Goal: Task Accomplishment & Management: Use online tool/utility

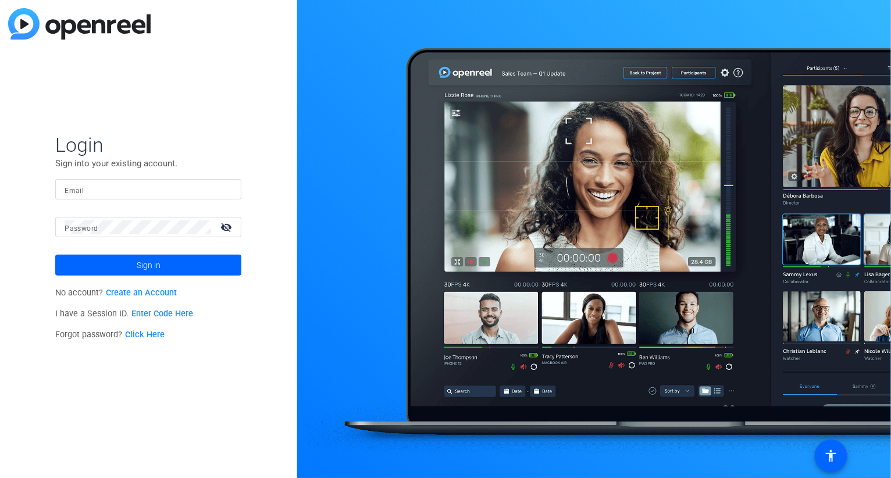
click at [140, 187] on input "Email" at bounding box center [148, 190] width 167 height 14
type input "[EMAIL_ADDRESS][DOMAIN_NAME]"
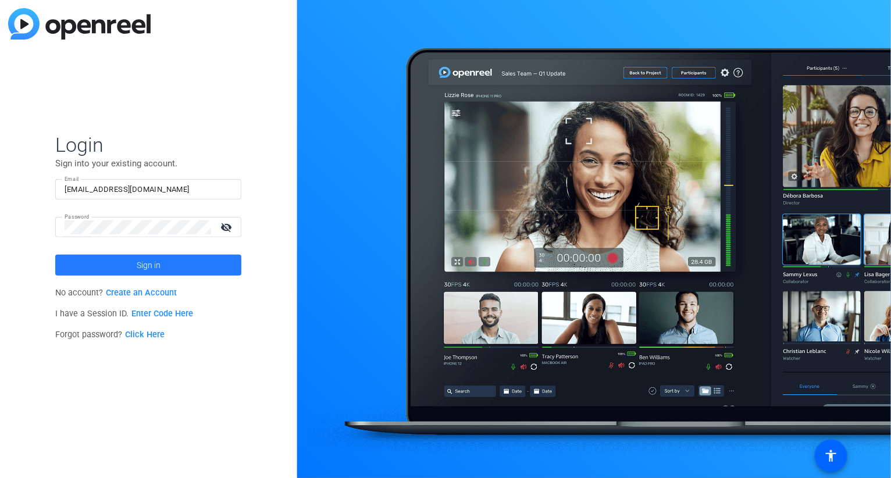
click at [156, 266] on span "Sign in" at bounding box center [149, 265] width 24 height 29
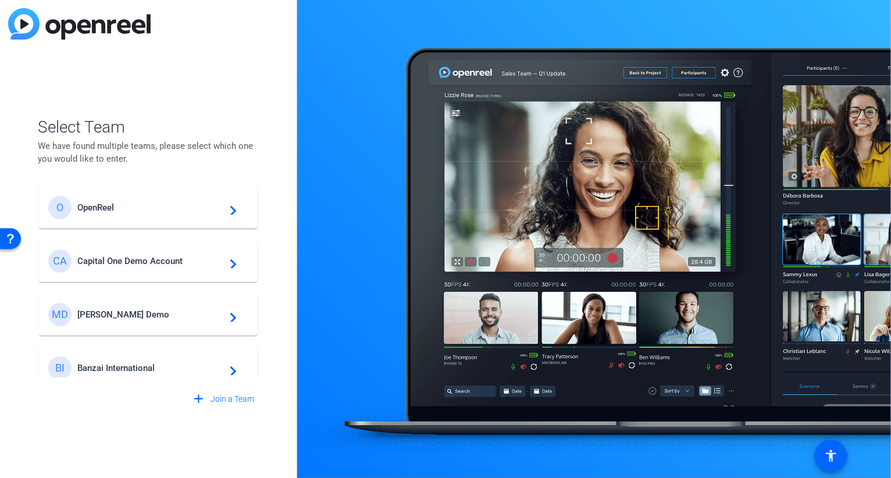
click at [119, 207] on span "OpenReel" at bounding box center [149, 207] width 145 height 10
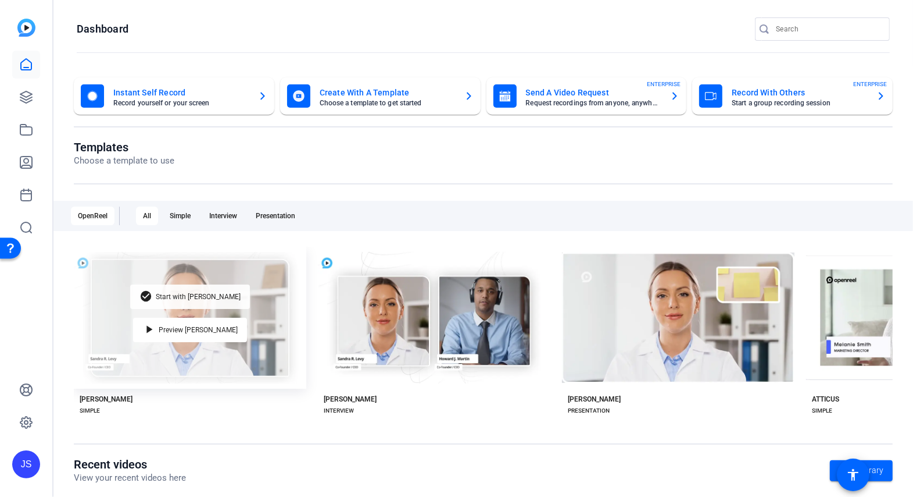
click at [191, 295] on span "Start with [PERSON_NAME]" at bounding box center [198, 296] width 85 height 7
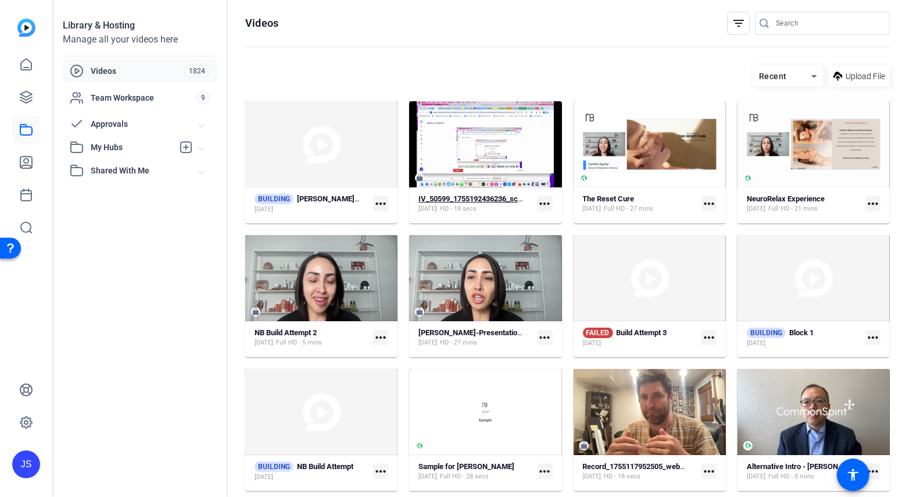
click at [476, 198] on strong "IV_50599_1755192436236_screen" at bounding box center [476, 198] width 115 height 9
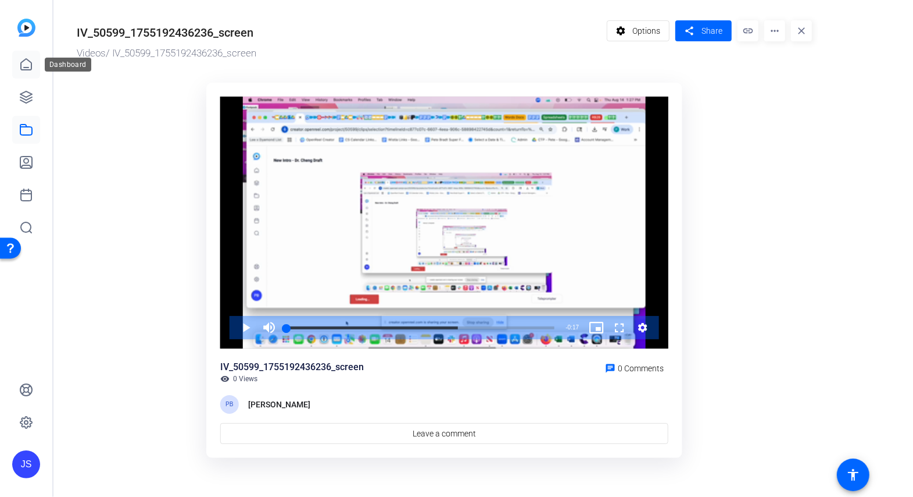
click at [30, 65] on icon at bounding box center [26, 65] width 14 height 14
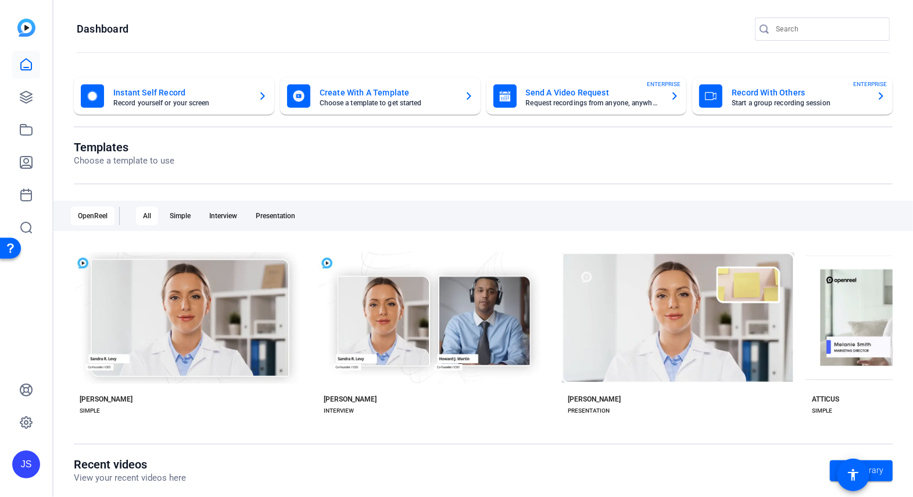
click at [744, 92] on mat-card-title "Record With Others" at bounding box center [799, 92] width 135 height 14
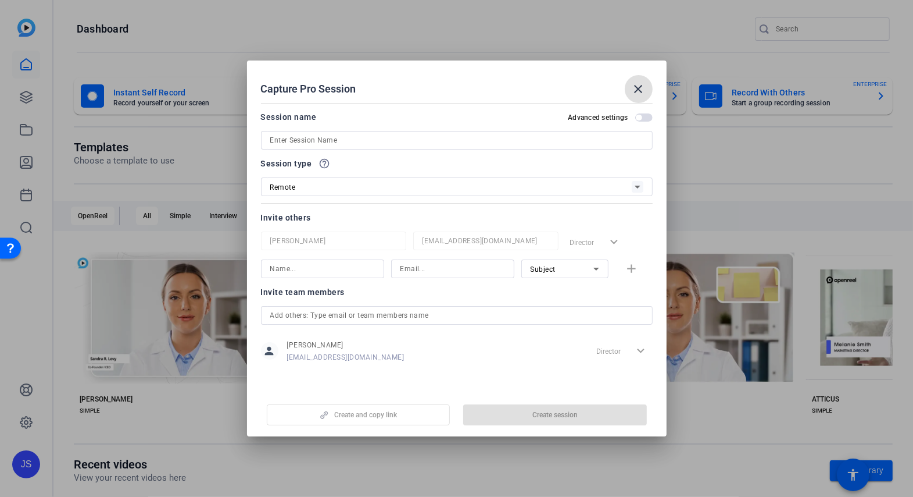
click at [301, 143] on input at bounding box center [456, 140] width 373 height 14
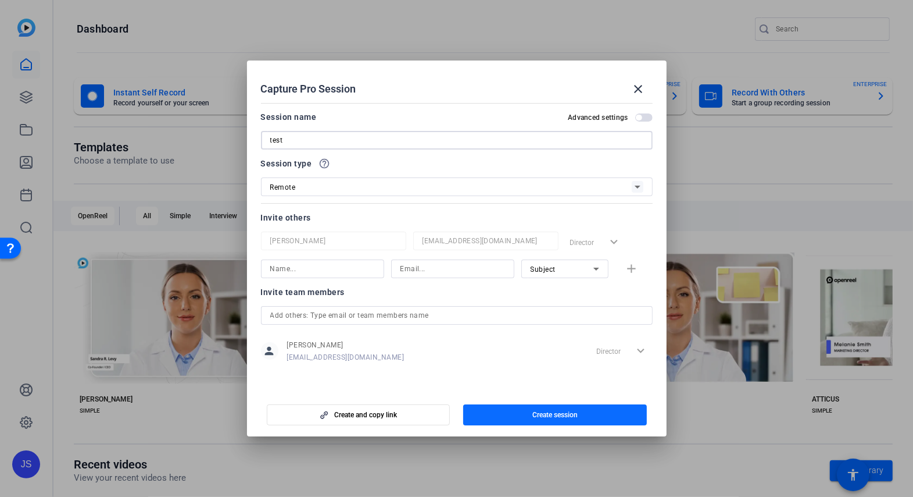
type input "test"
click at [551, 414] on span "Create session" at bounding box center [555, 414] width 45 height 9
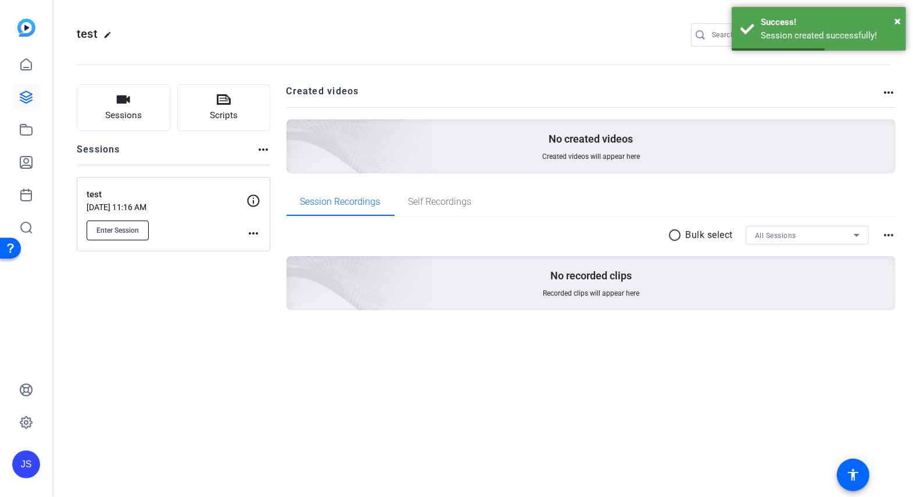
click at [125, 233] on span "Enter Session" at bounding box center [118, 230] width 42 height 9
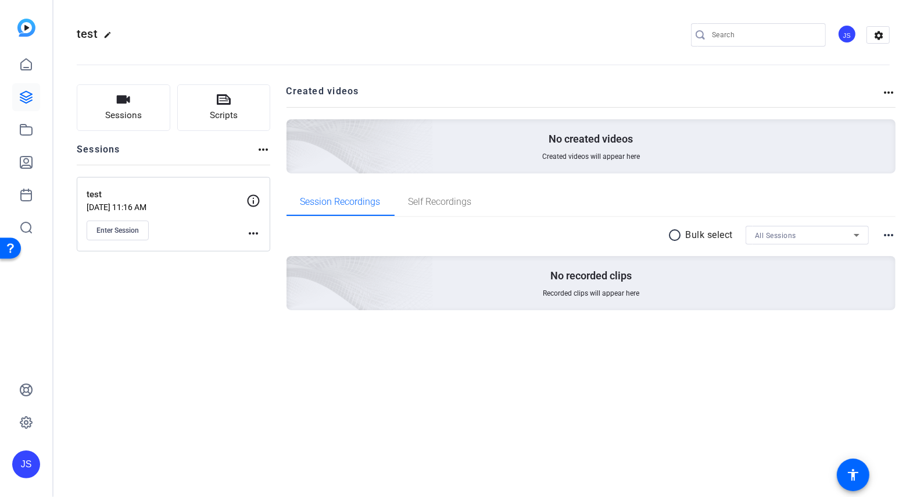
click at [850, 32] on div "JS" at bounding box center [847, 33] width 19 height 19
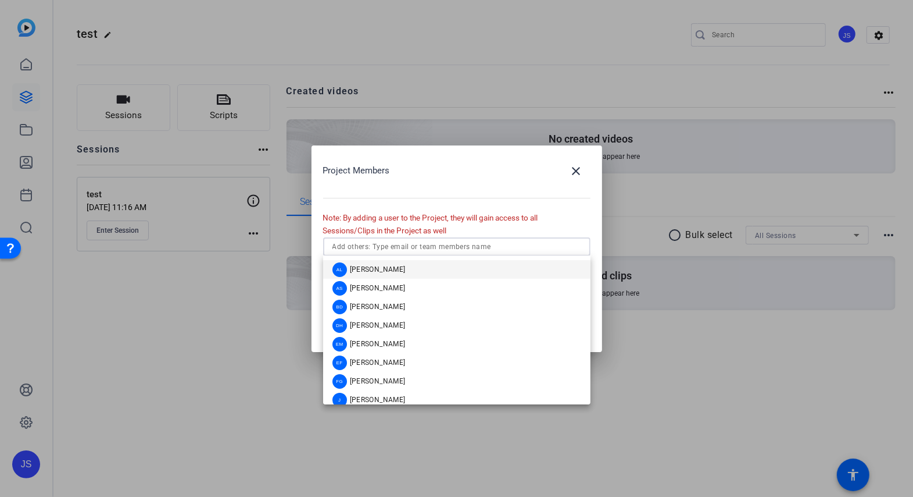
click at [397, 240] on input "text" at bounding box center [457, 247] width 249 height 14
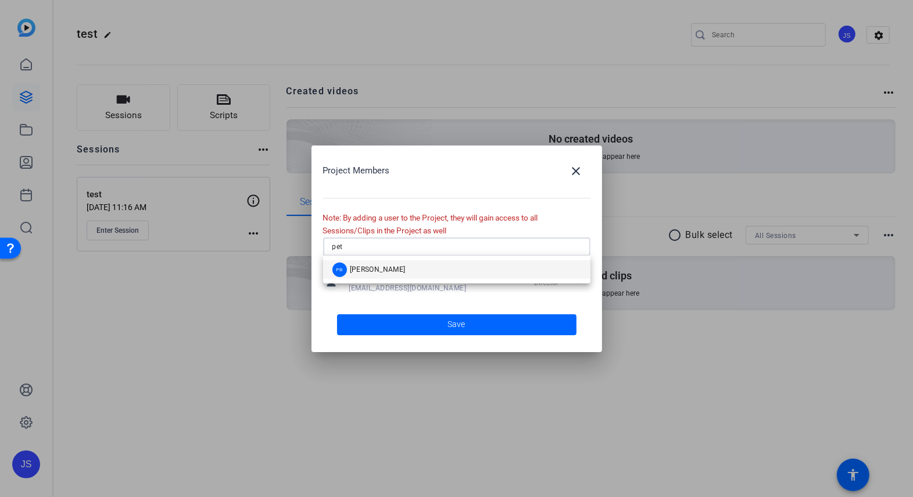
type input "pet"
click at [358, 268] on span "Peter Bradt" at bounding box center [378, 269] width 56 height 9
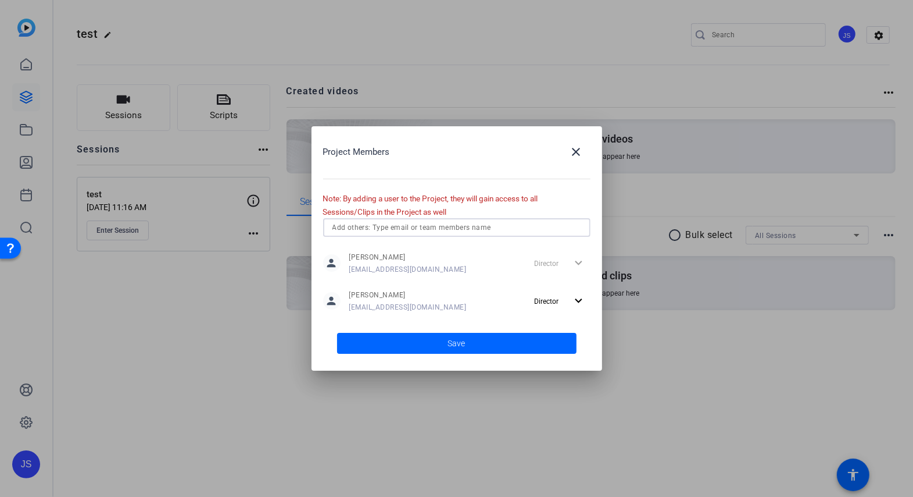
click at [443, 340] on span at bounding box center [457, 343] width 240 height 28
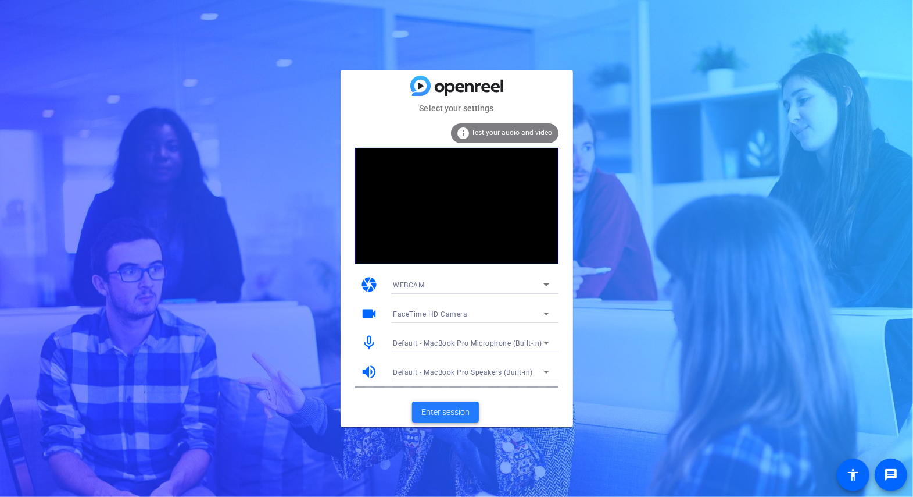
click at [449, 412] on span "Enter session" at bounding box center [446, 412] width 48 height 12
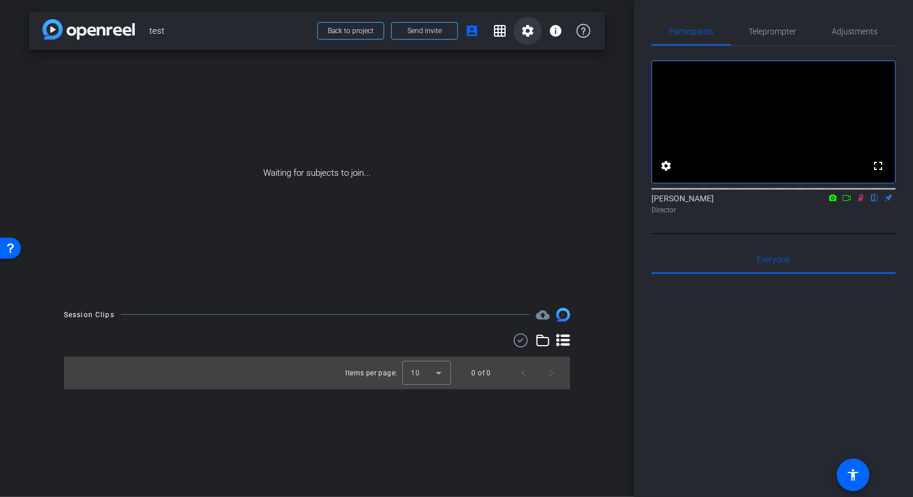
click at [528, 34] on mat-icon "settings" at bounding box center [528, 31] width 14 height 14
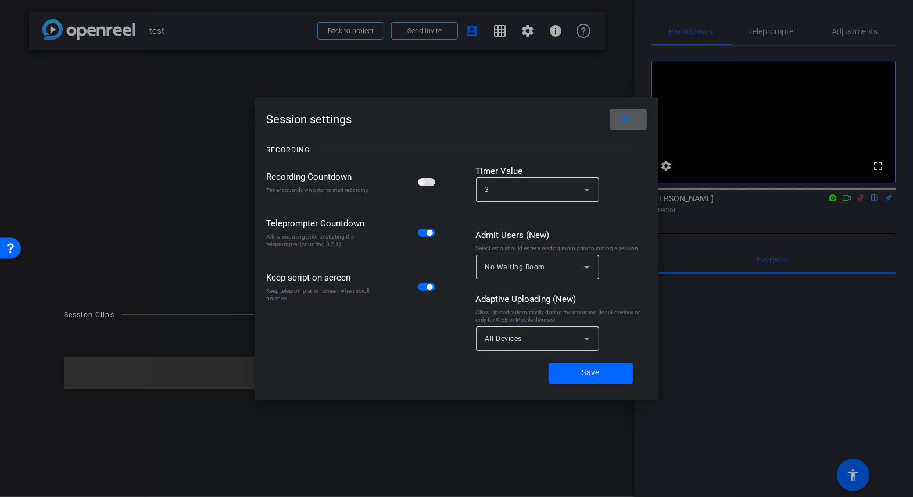
click at [592, 337] on icon at bounding box center [587, 338] width 14 height 14
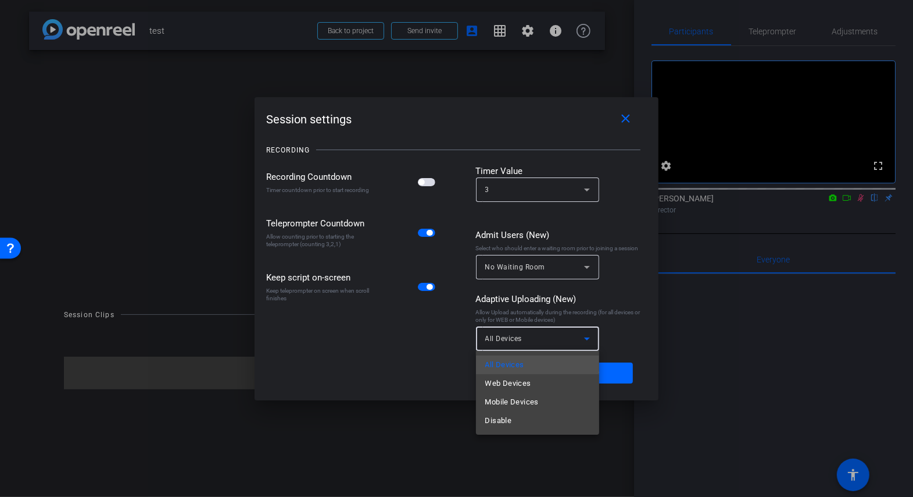
click at [524, 338] on div at bounding box center [456, 248] width 913 height 497
